Goal: Task Accomplishment & Management: Use online tool/utility

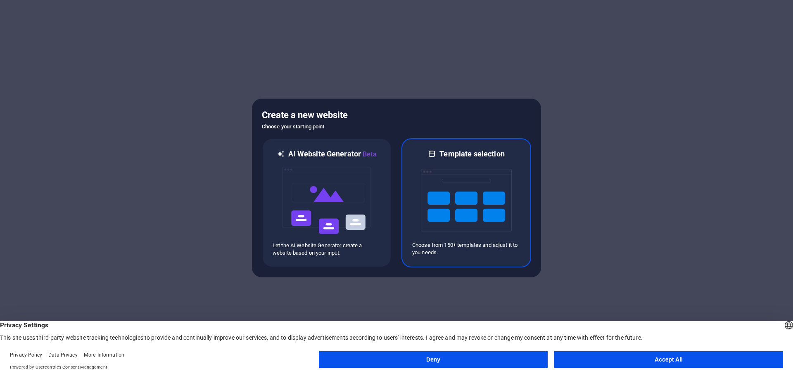
click at [451, 186] on img at bounding box center [466, 200] width 91 height 83
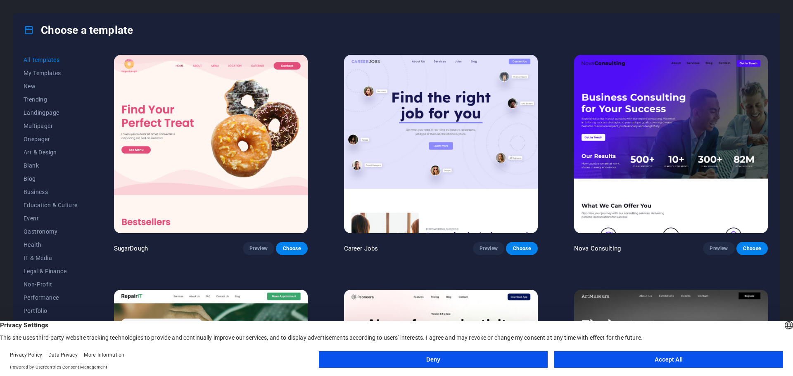
click at [612, 365] on button "Accept All" at bounding box center [668, 359] width 229 height 17
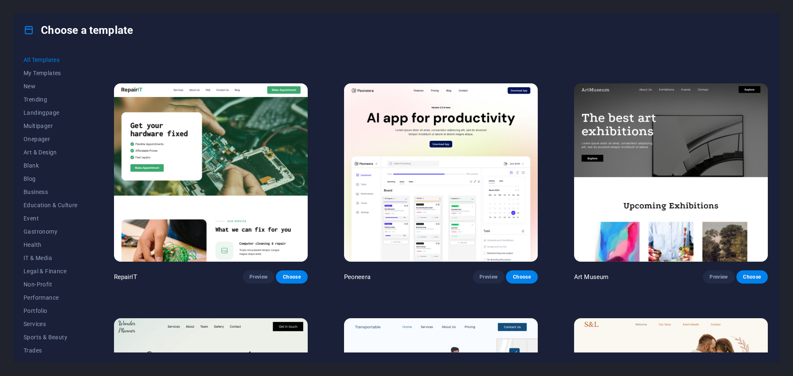
scroll to position [248, 0]
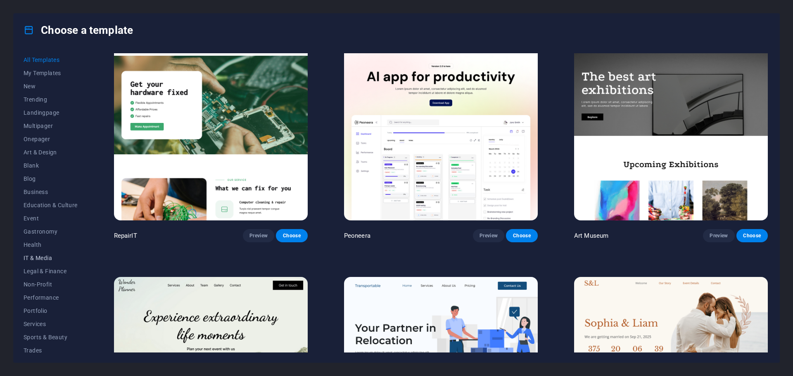
click at [43, 261] on span "IT & Media" at bounding box center [51, 258] width 54 height 7
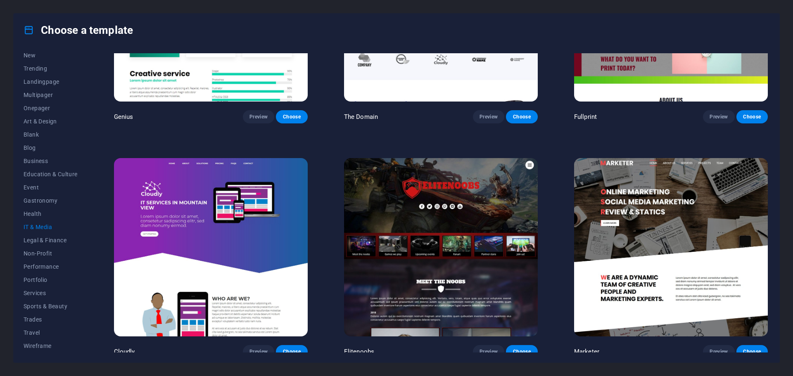
scroll to position [604, 0]
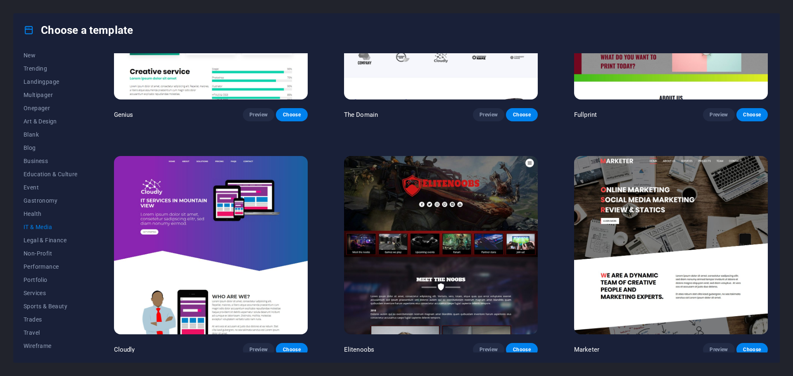
click at [266, 221] on img at bounding box center [211, 245] width 194 height 178
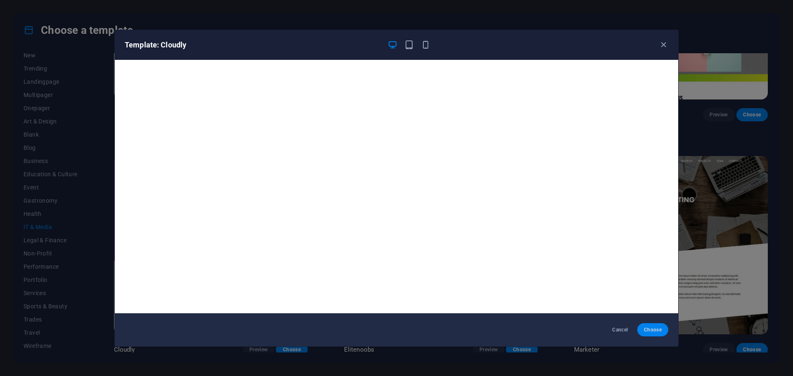
click at [646, 330] on span "Choose" at bounding box center [653, 330] width 18 height 7
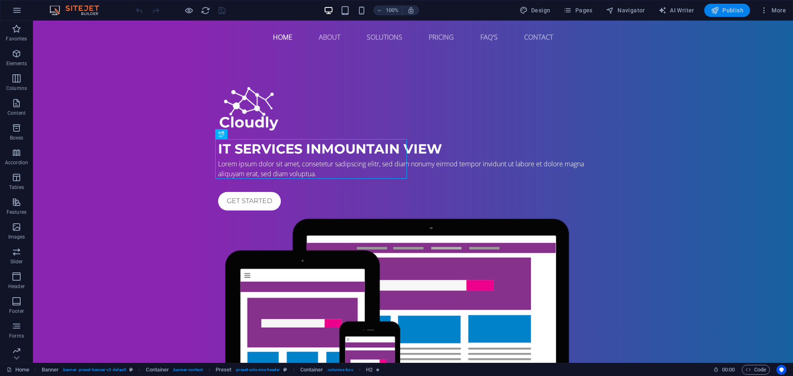
click at [725, 9] on span "Publish" at bounding box center [727, 10] width 33 height 8
